Goal: Transaction & Acquisition: Purchase product/service

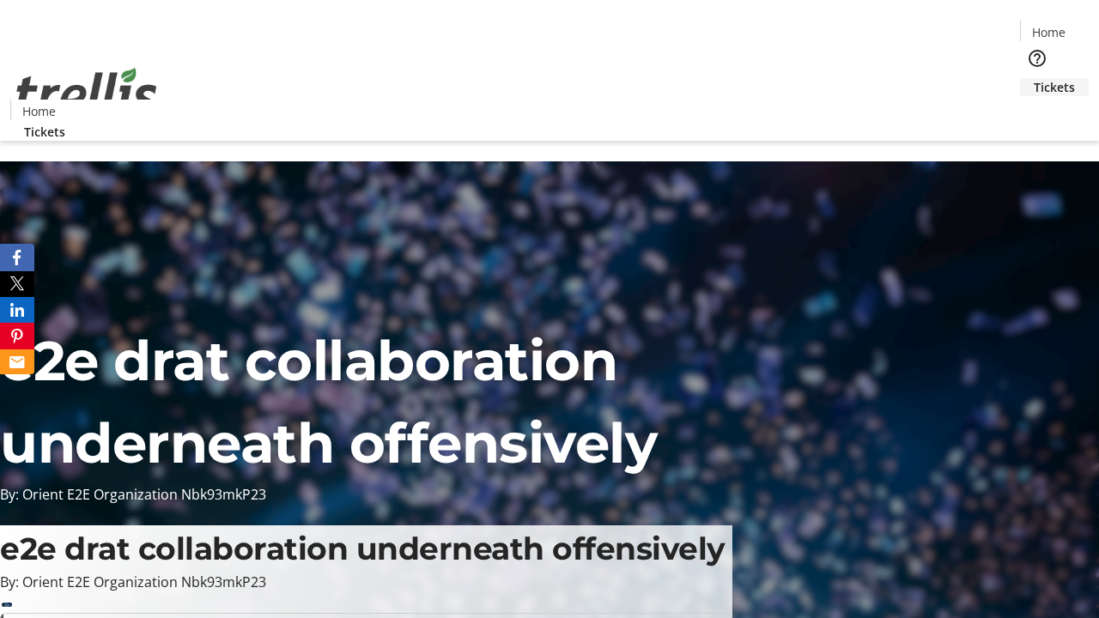
click at [1034, 78] on span "Tickets" at bounding box center [1054, 87] width 41 height 18
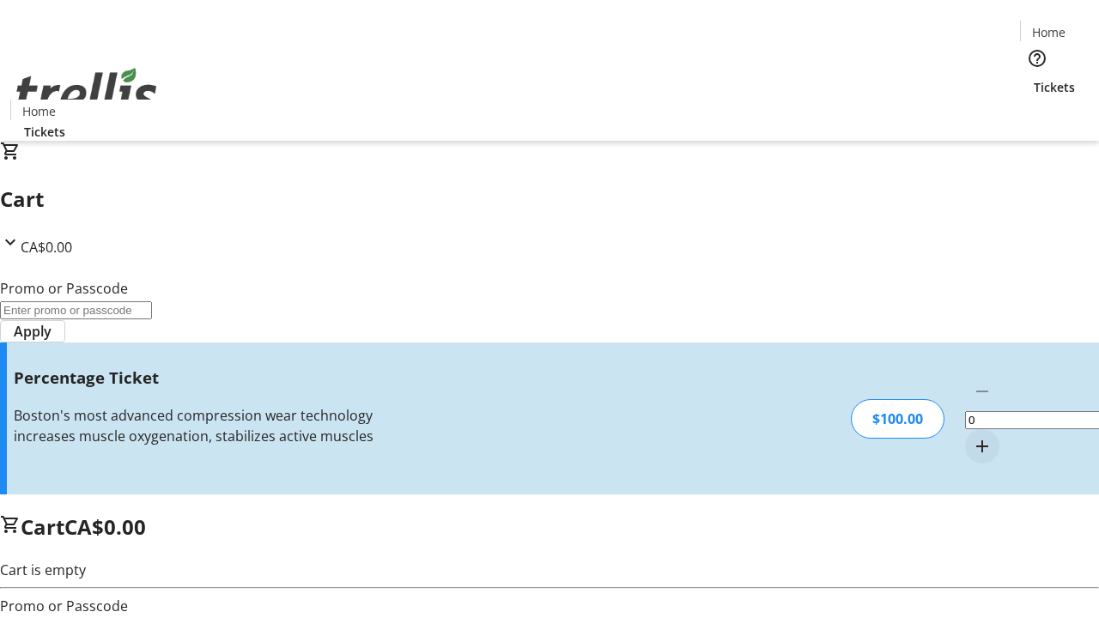
click at [972, 436] on mat-icon "Increment by one" at bounding box center [982, 446] width 21 height 21
type input "1"
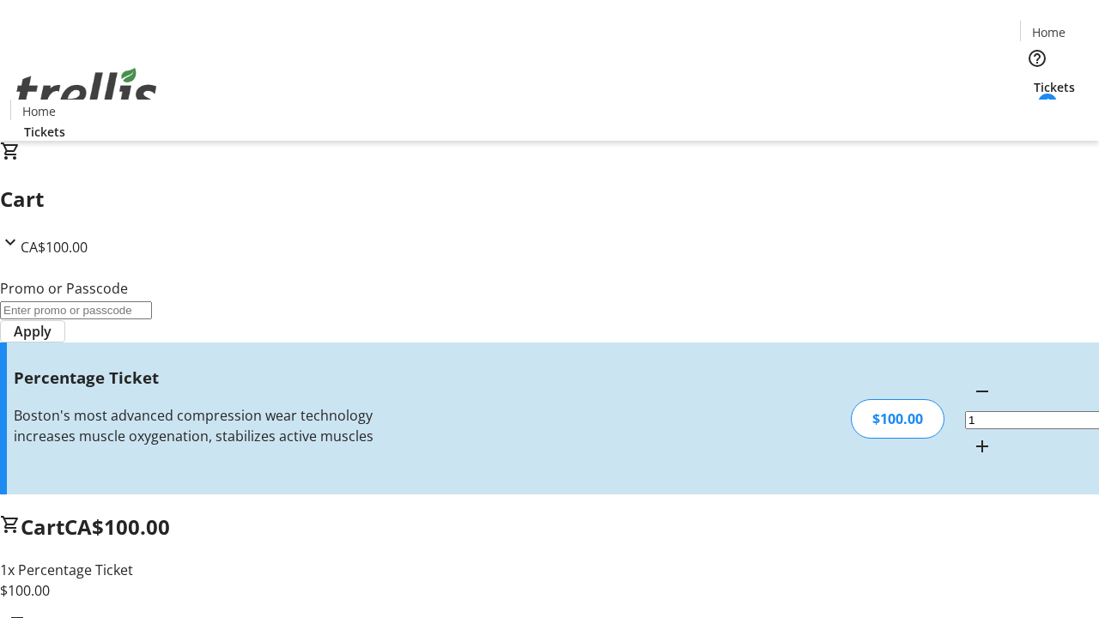
type input "BAR"
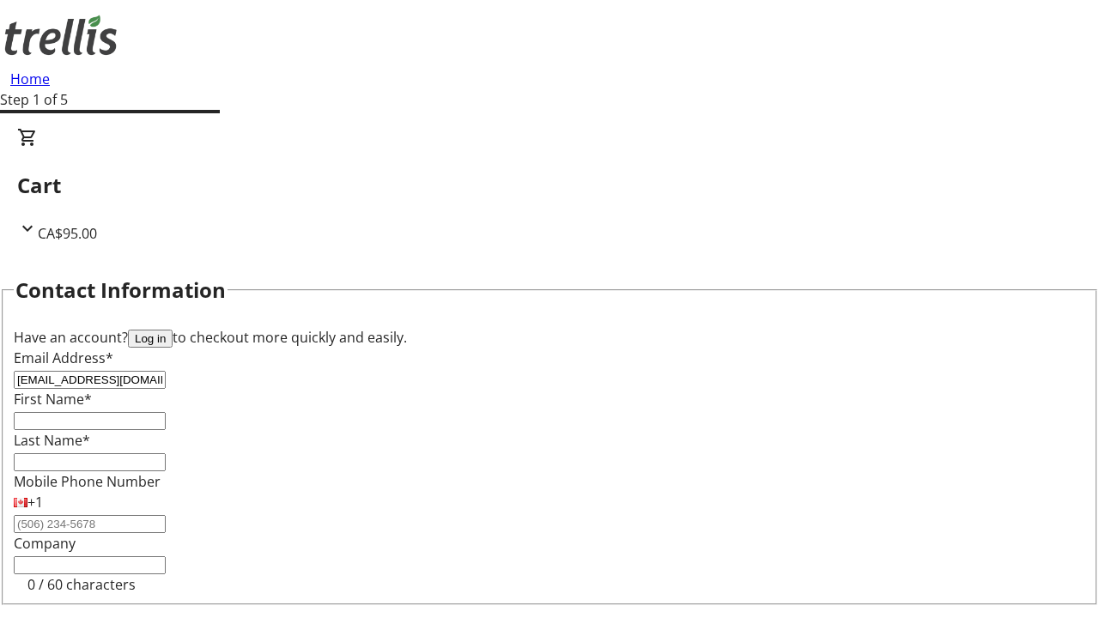
type input "[EMAIL_ADDRESS][DOMAIN_NAME]"
type input "Rhianna"
type input "[PERSON_NAME]"
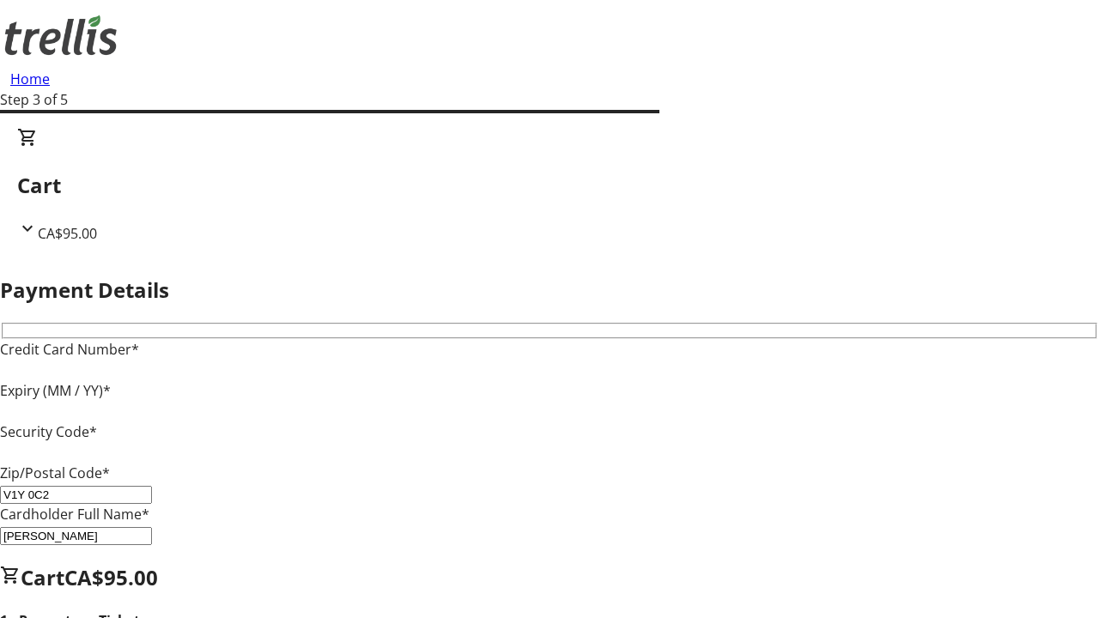
type input "V1Y 0C2"
